Goal: Task Accomplishment & Management: Use online tool/utility

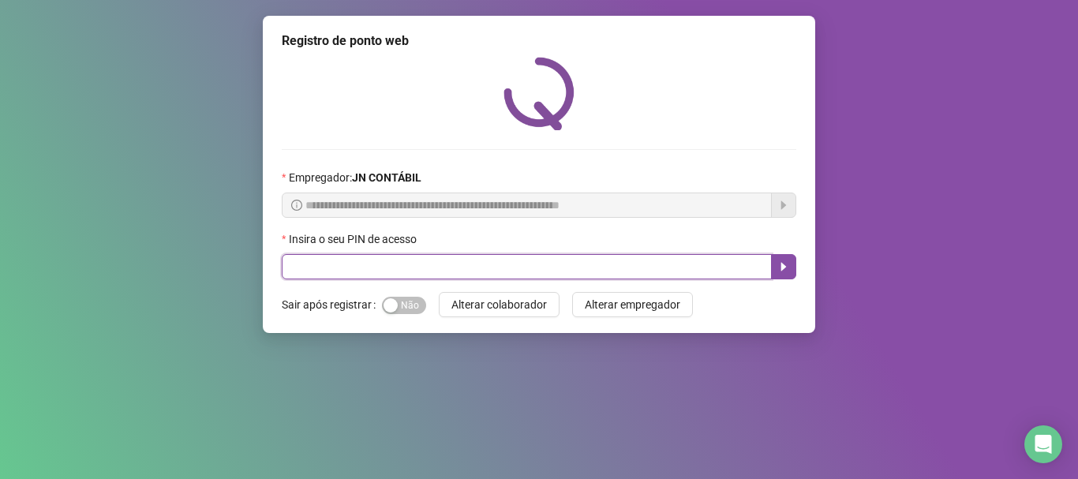
click at [451, 266] on input "text" at bounding box center [527, 266] width 490 height 25
type input "*****"
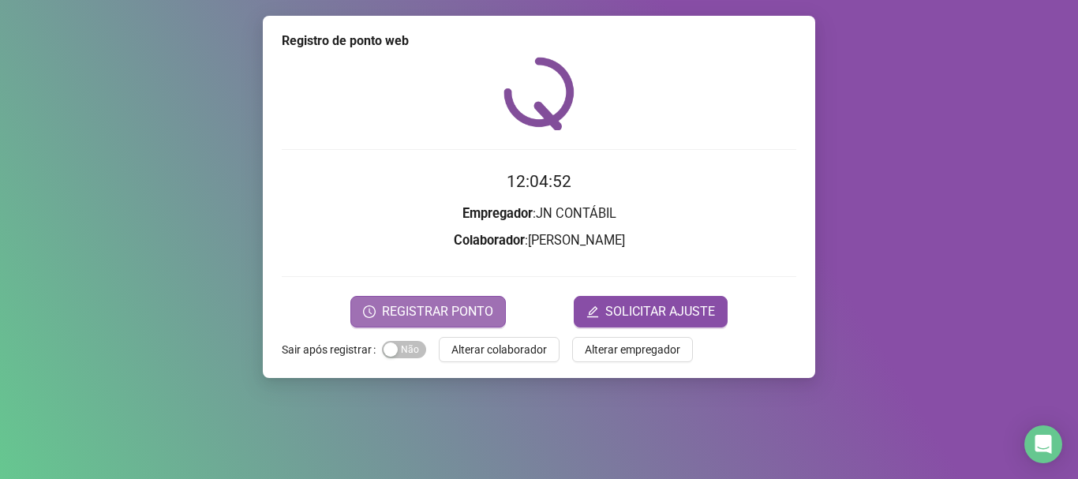
click at [451, 306] on span "REGISTRAR PONTO" at bounding box center [437, 311] width 111 height 19
